Goal: Transaction & Acquisition: Purchase product/service

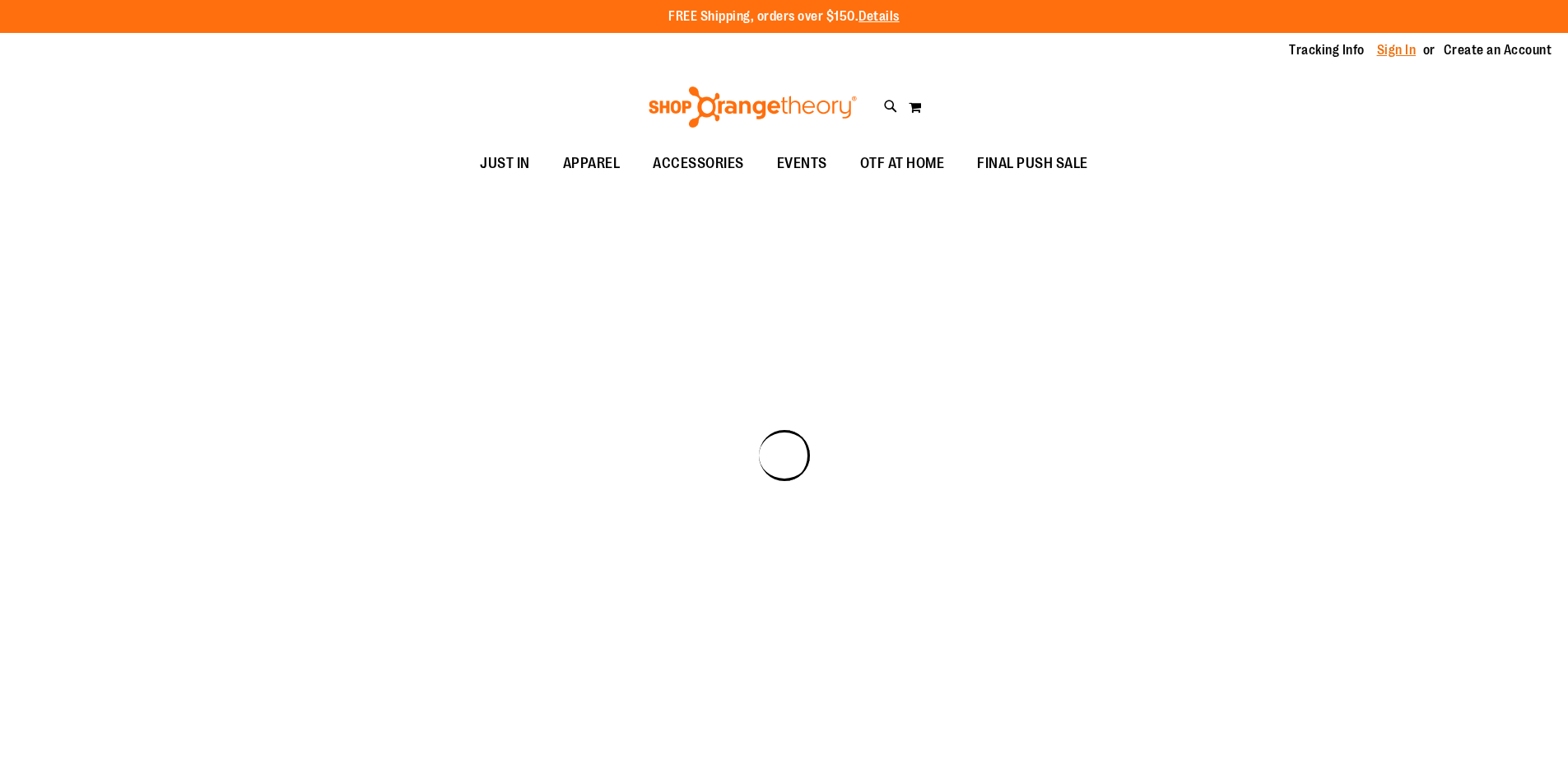
click at [1393, 48] on link "Sign In" at bounding box center [1397, 50] width 40 height 18
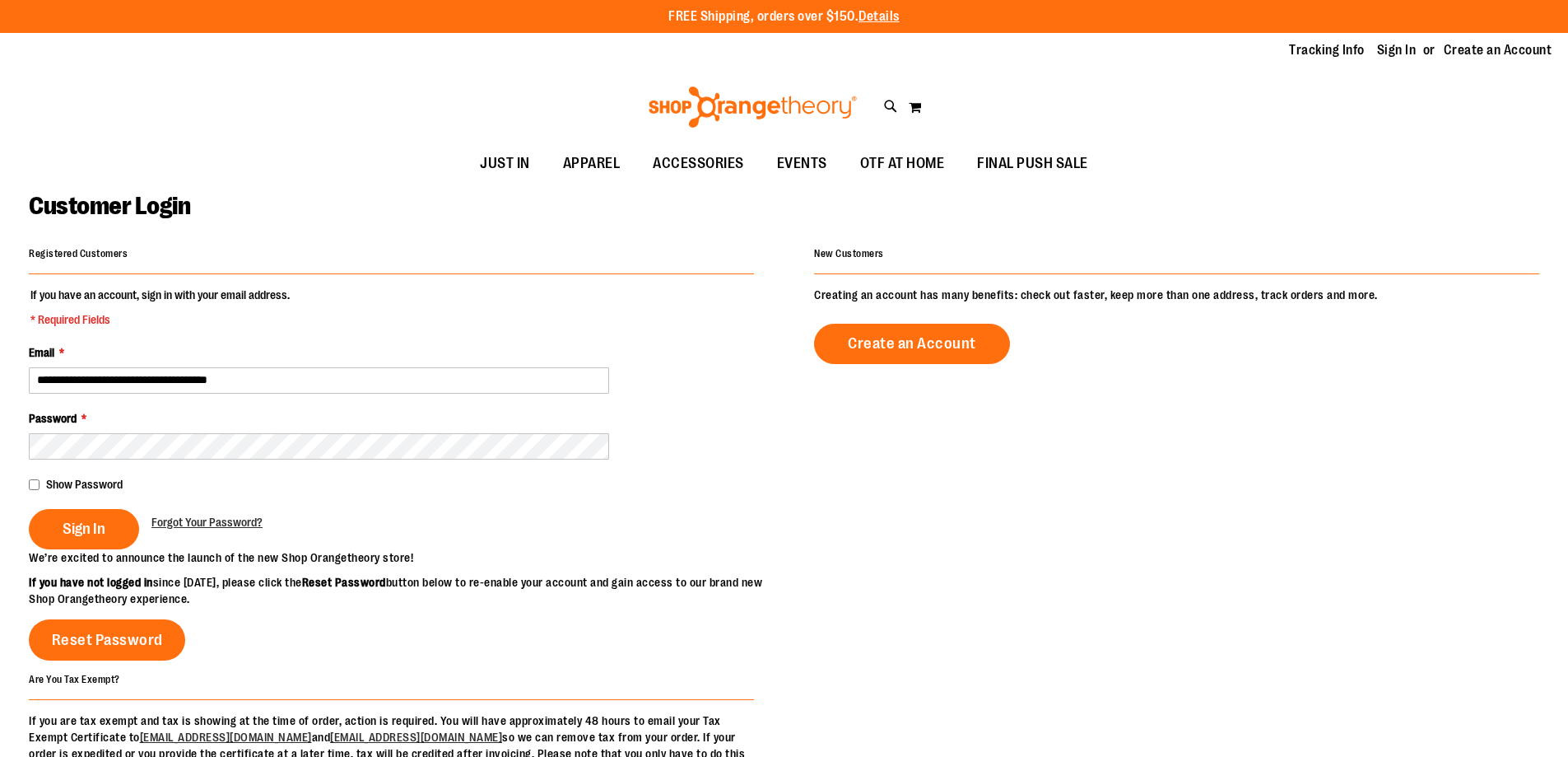
type input "**********"
drag, startPoint x: 1219, startPoint y: 512, endPoint x: 1204, endPoint y: 519, distance: 16.6
click at [1219, 512] on div "**********" at bounding box center [784, 510] width 1510 height 536
click at [93, 526] on span "Sign In" at bounding box center [84, 528] width 43 height 18
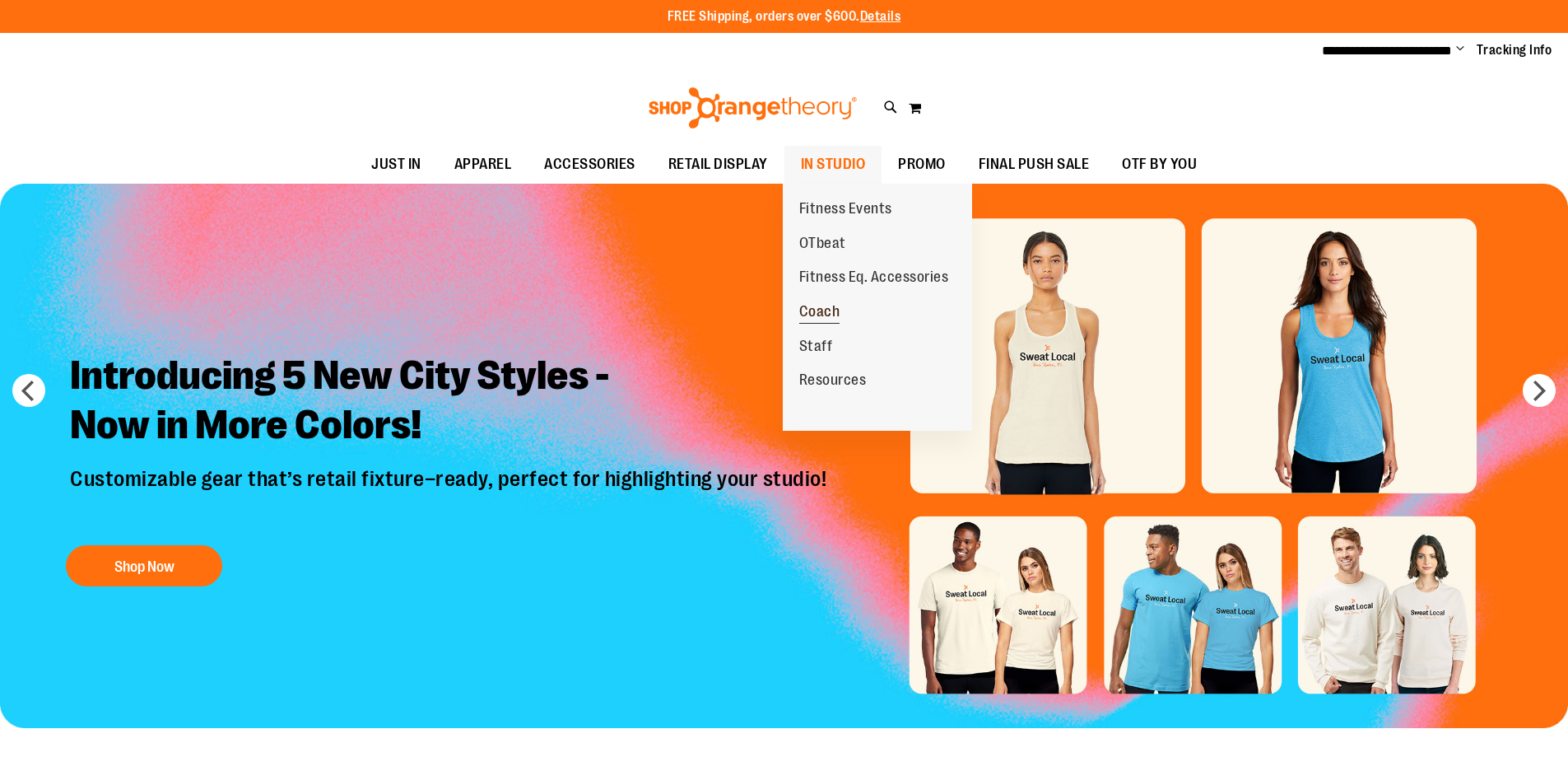
click at [831, 300] on link "Coach" at bounding box center [820, 312] width 74 height 35
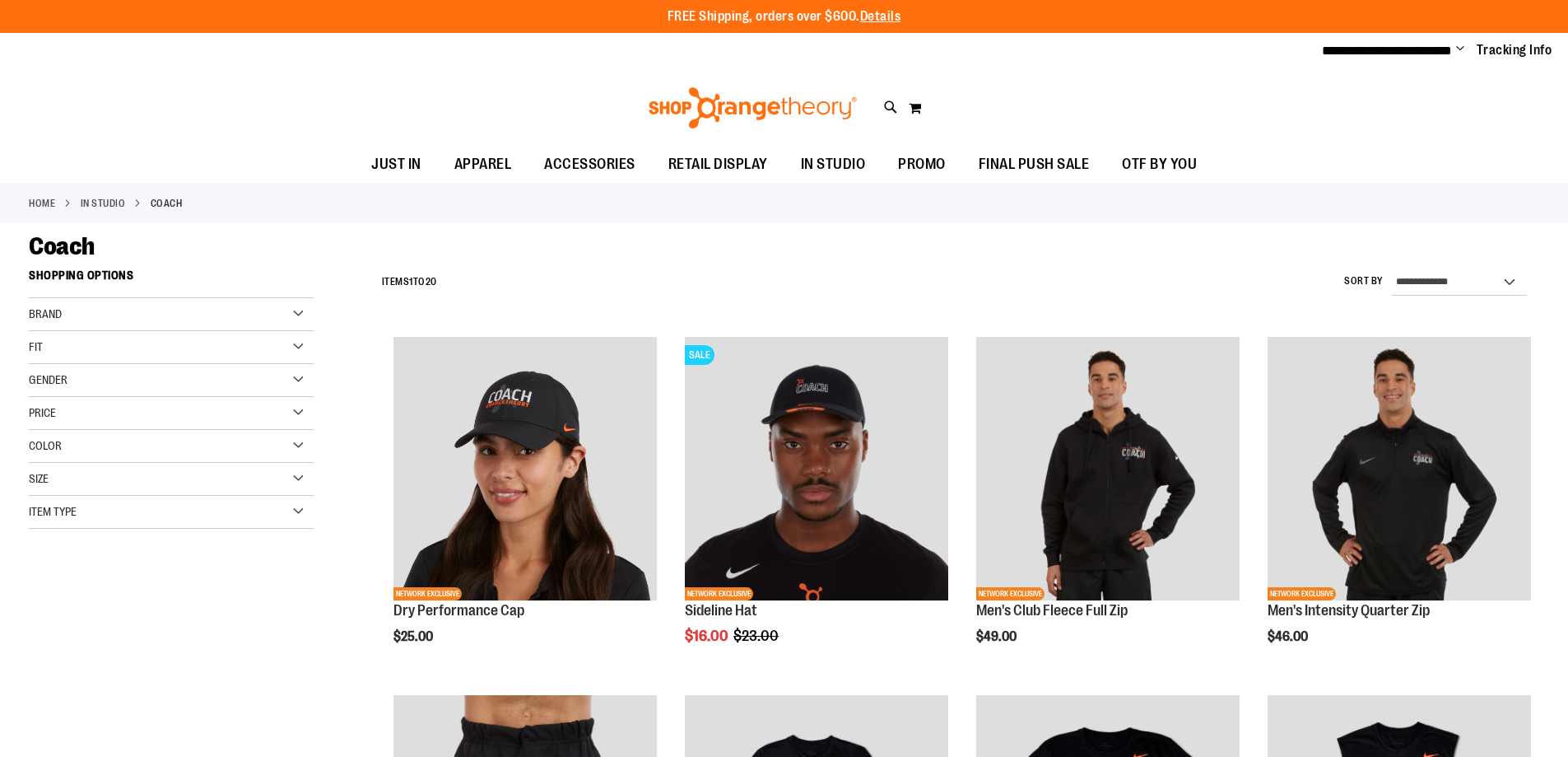
click at [279, 371] on div "Gender" at bounding box center [171, 380] width 285 height 33
click at [86, 429] on link "Women 10 items" at bounding box center [161, 431] width 273 height 17
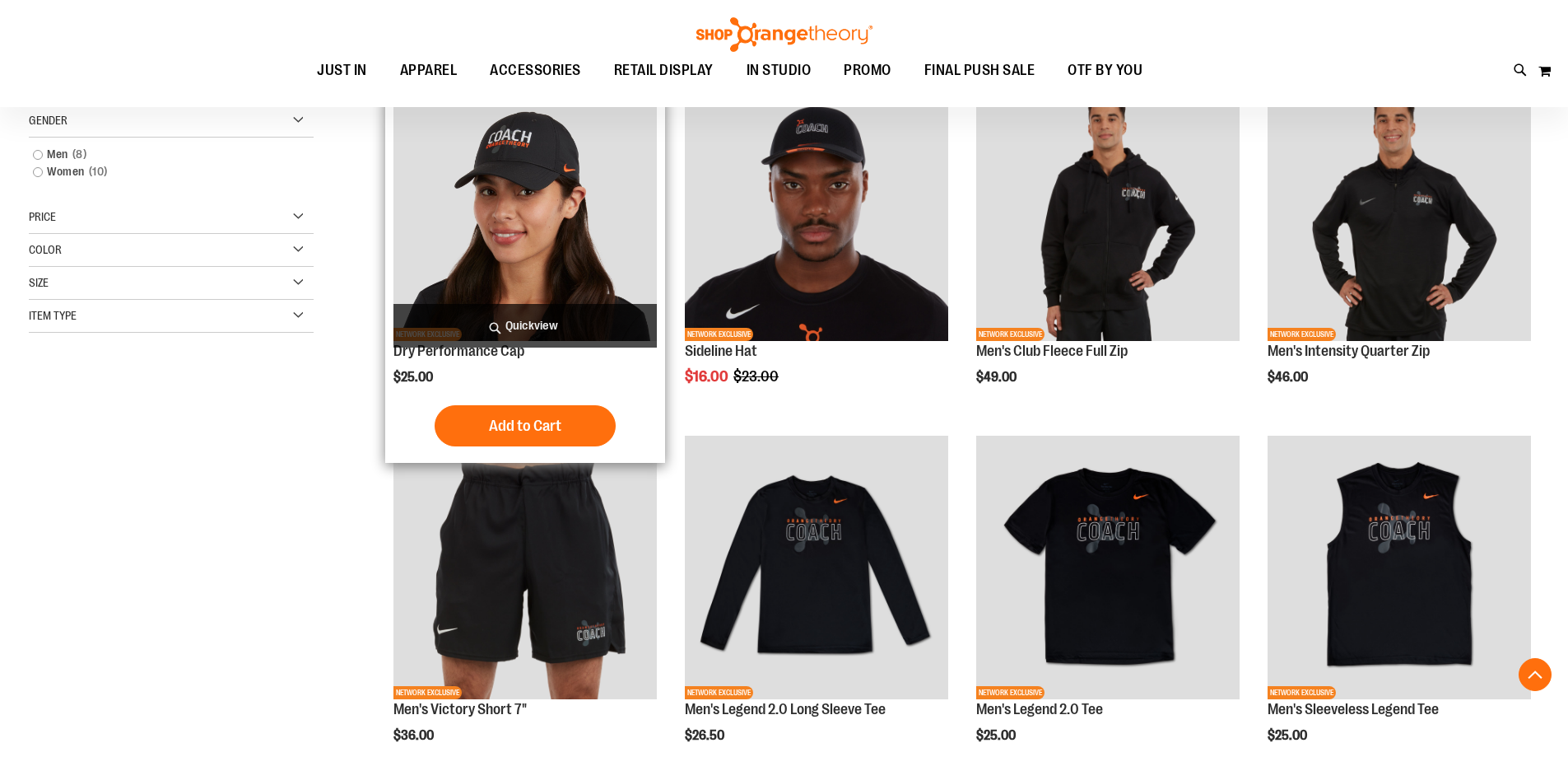
scroll to position [260, 0]
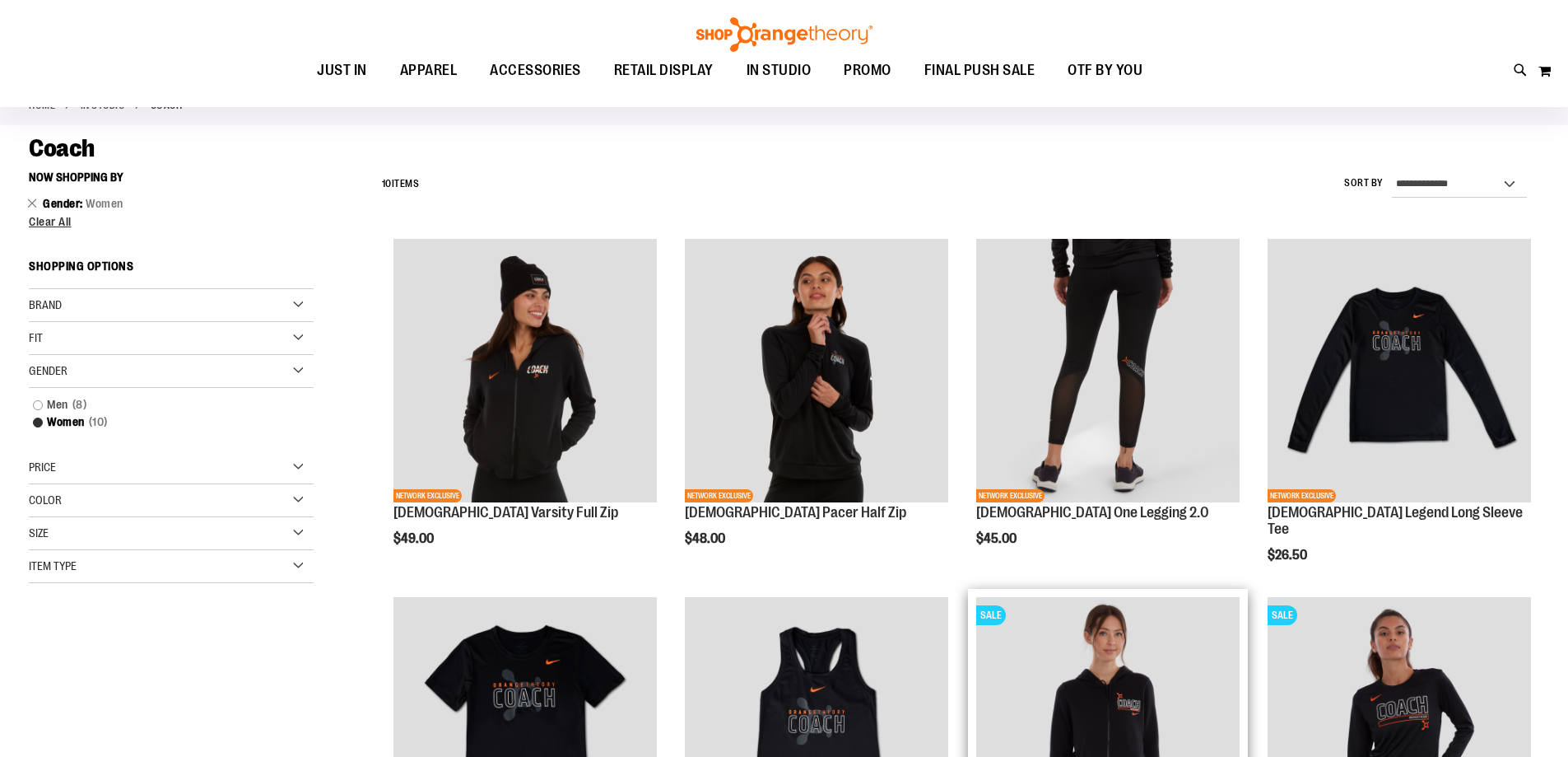
scroll to position [96, 0]
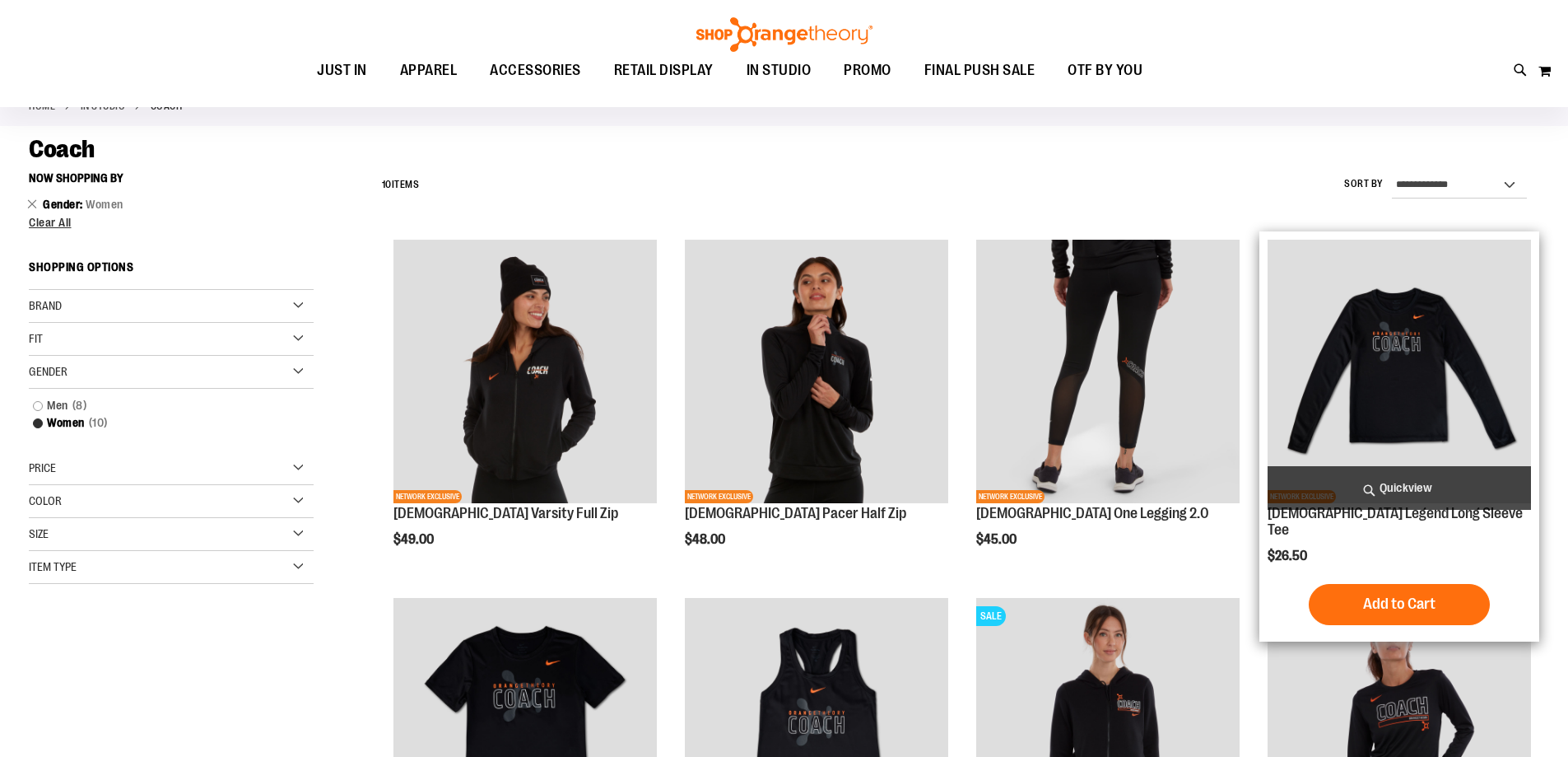
click at [1377, 371] on img "product" at bounding box center [1399, 371] width 264 height 264
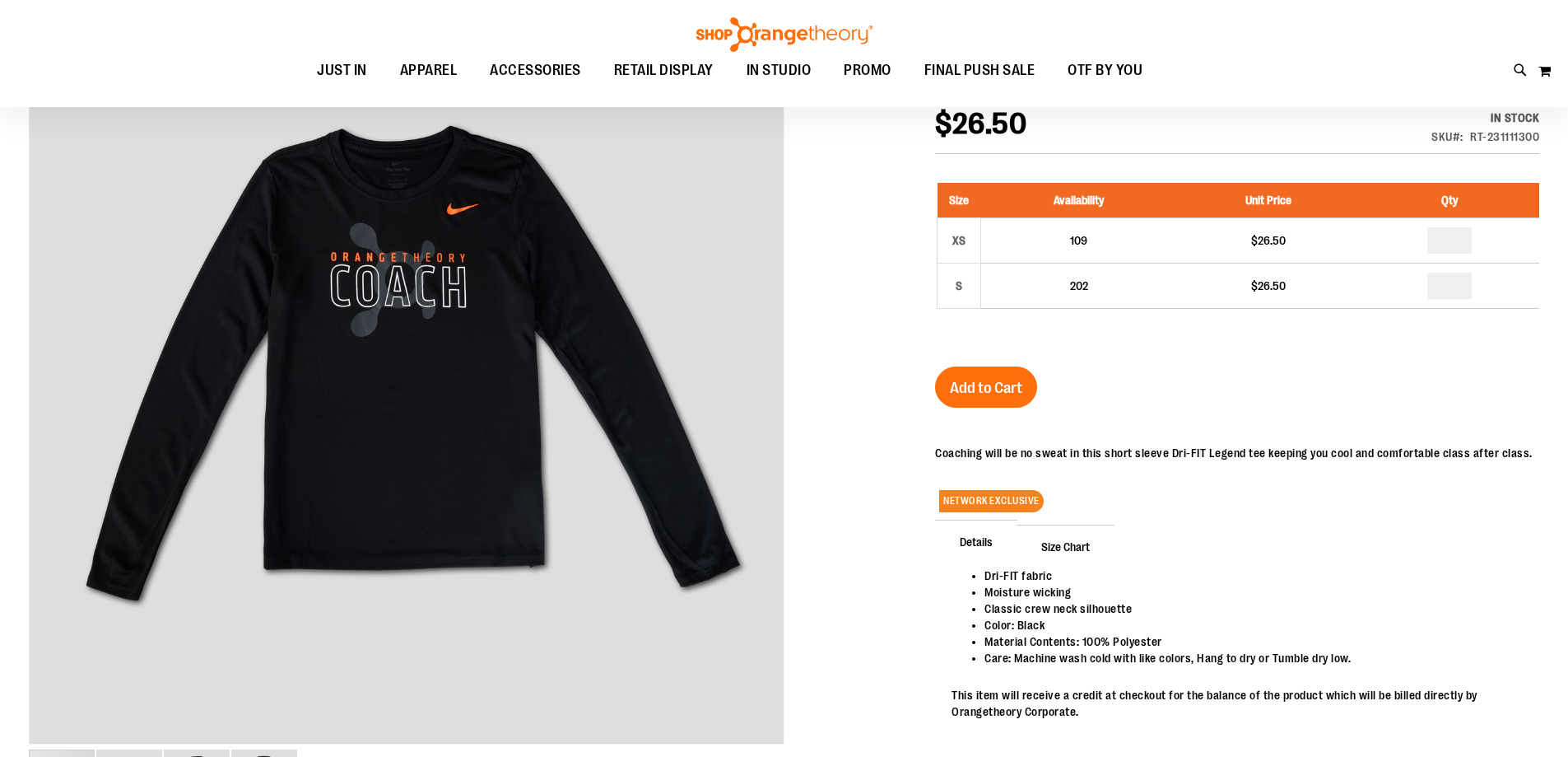
scroll to position [64, 0]
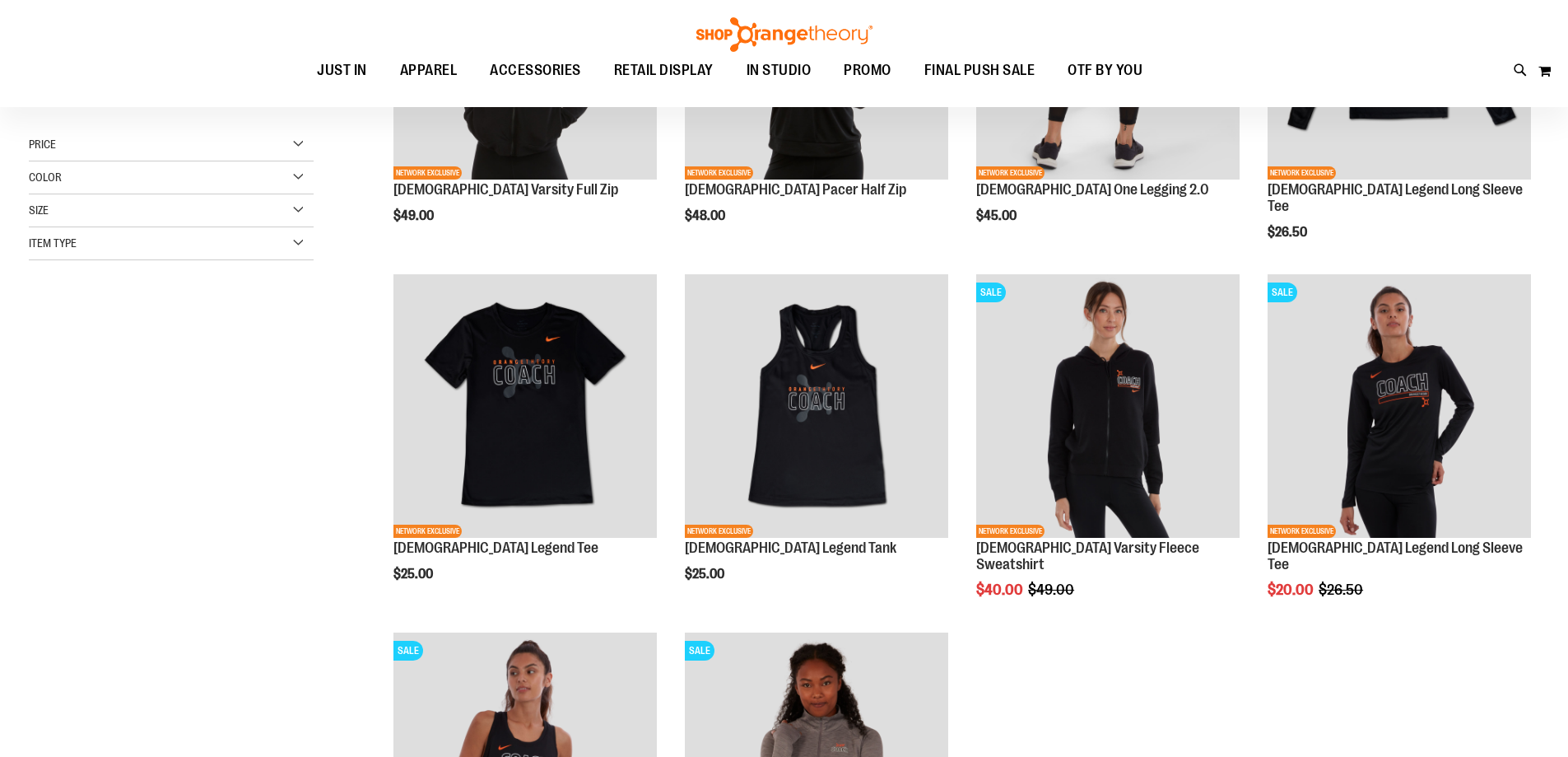
scroll to position [246, 0]
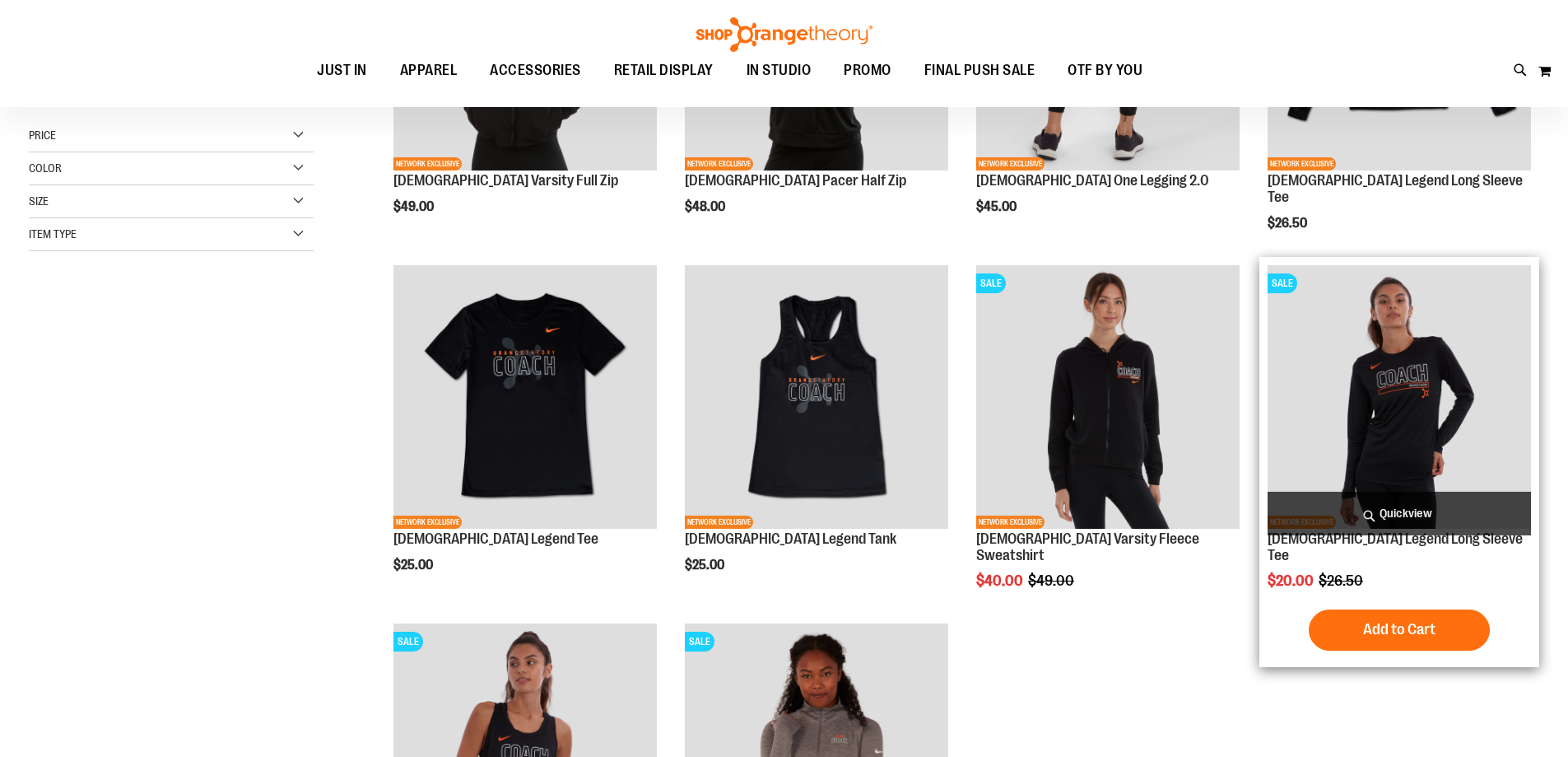
click at [1377, 390] on img "product" at bounding box center [1399, 397] width 264 height 264
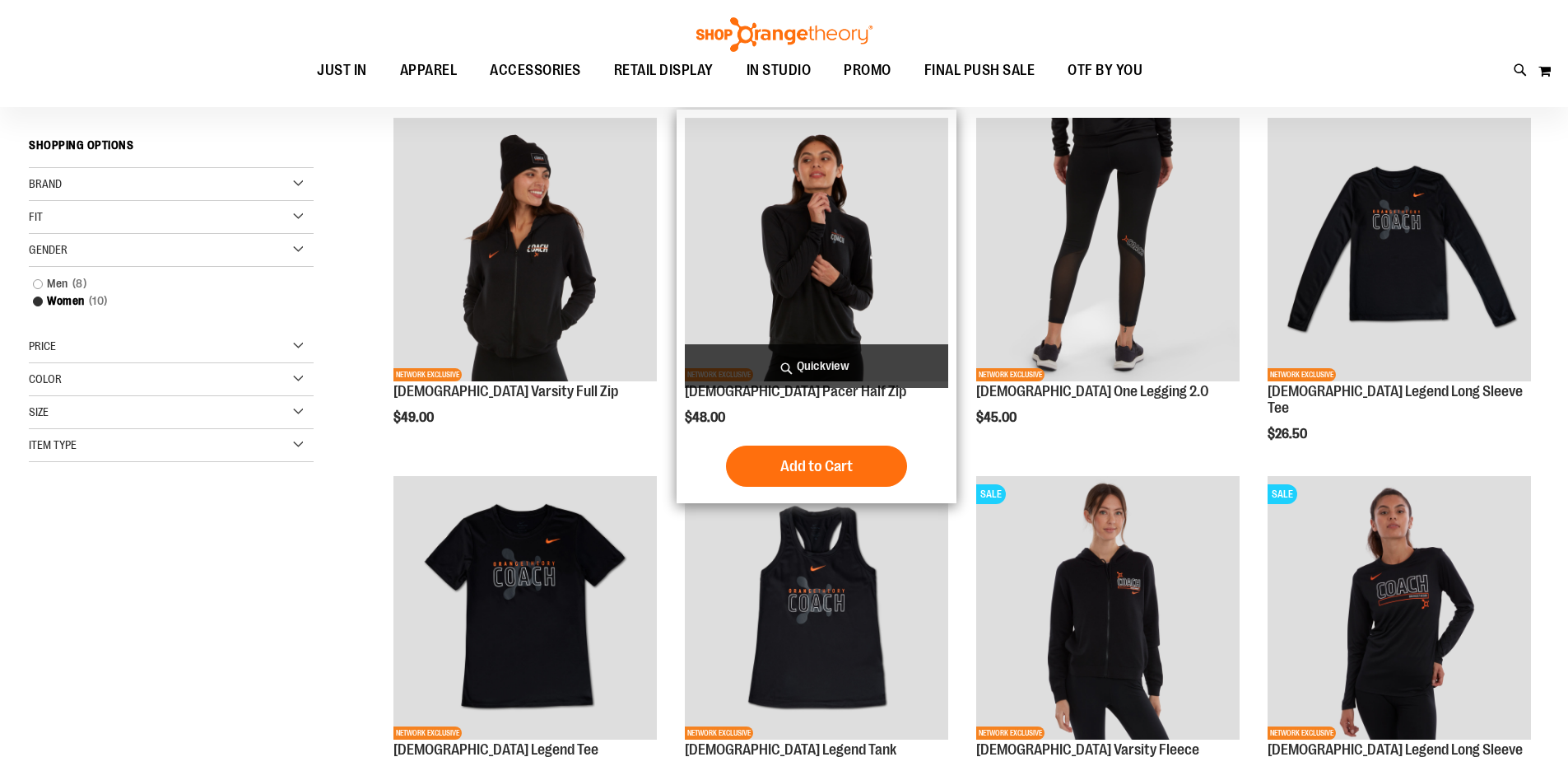
scroll to position [53, 0]
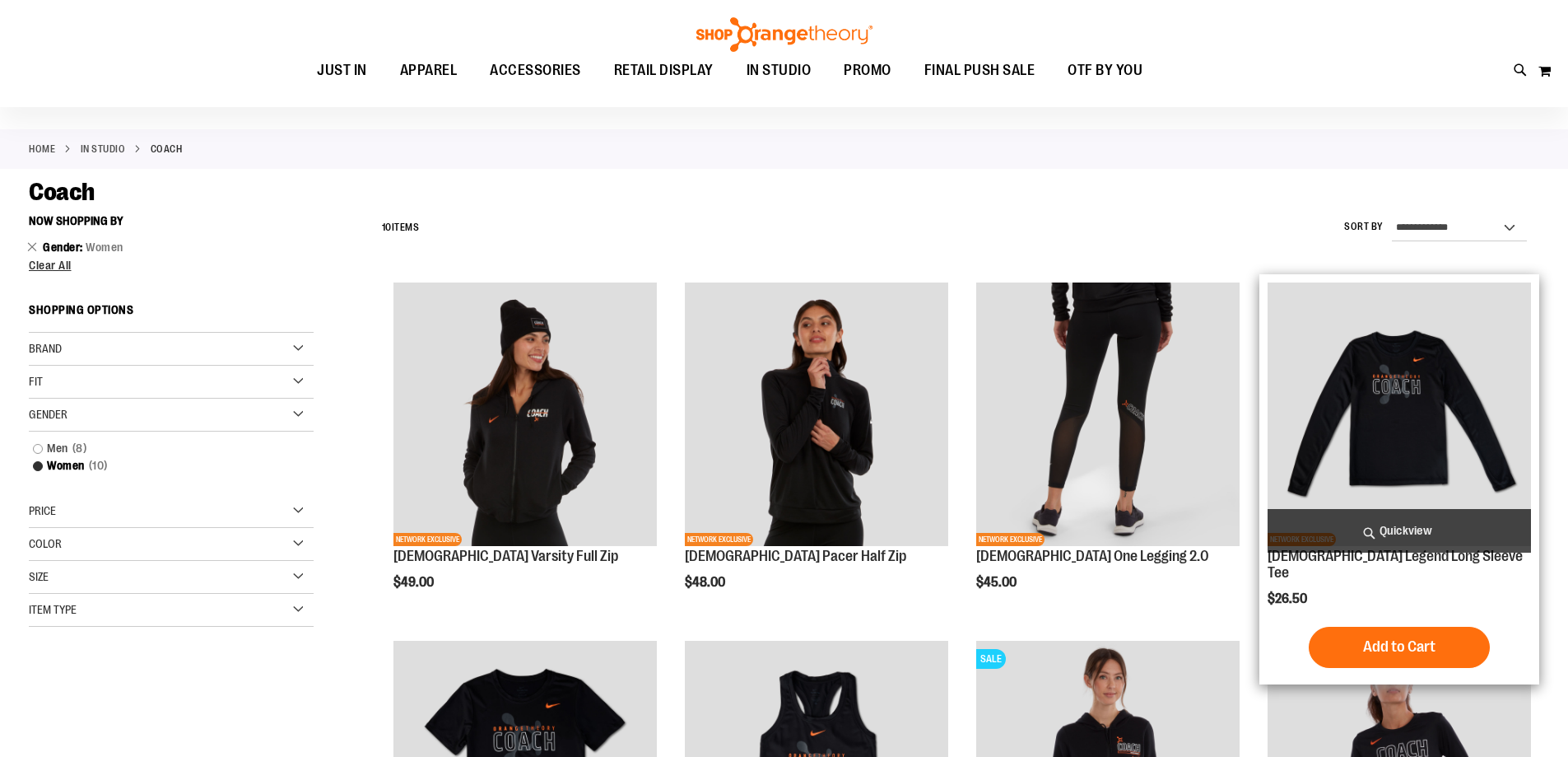
click at [1458, 391] on img "product" at bounding box center [1399, 414] width 264 height 264
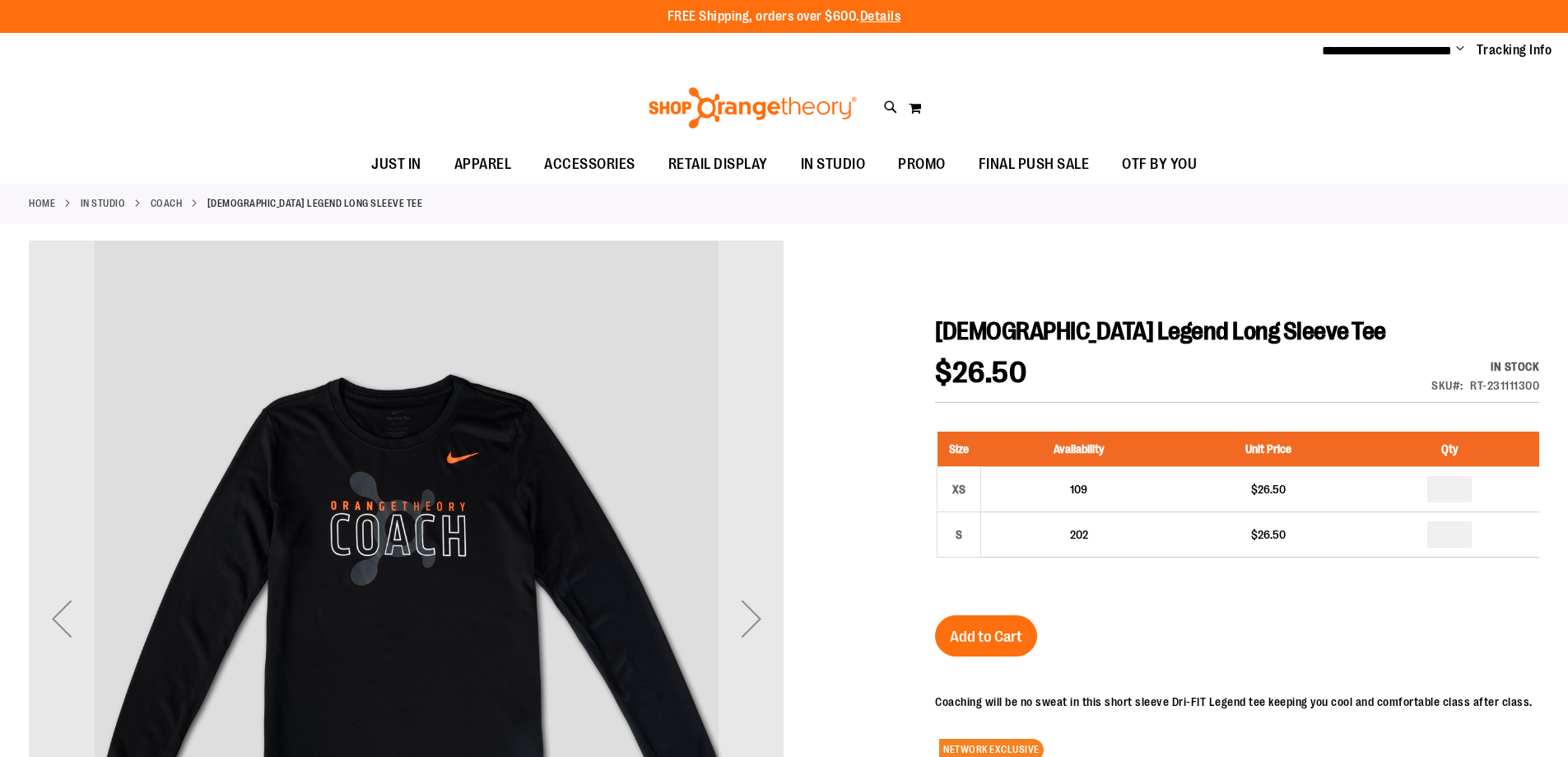
click at [705, 117] on img at bounding box center [753, 108] width 214 height 42
